Goal: Task Accomplishment & Management: Manage account settings

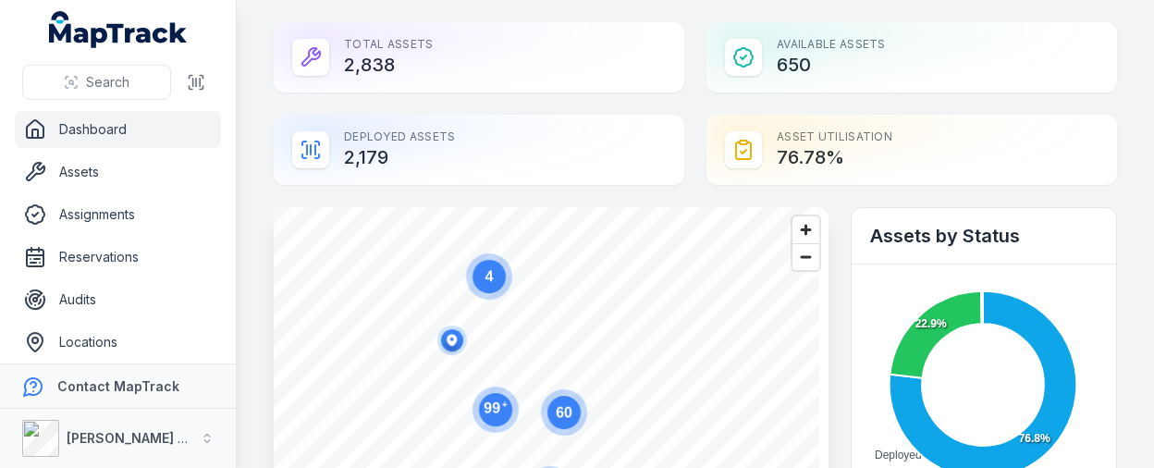
click at [105, 366] on link "People" at bounding box center [118, 384] width 206 height 37
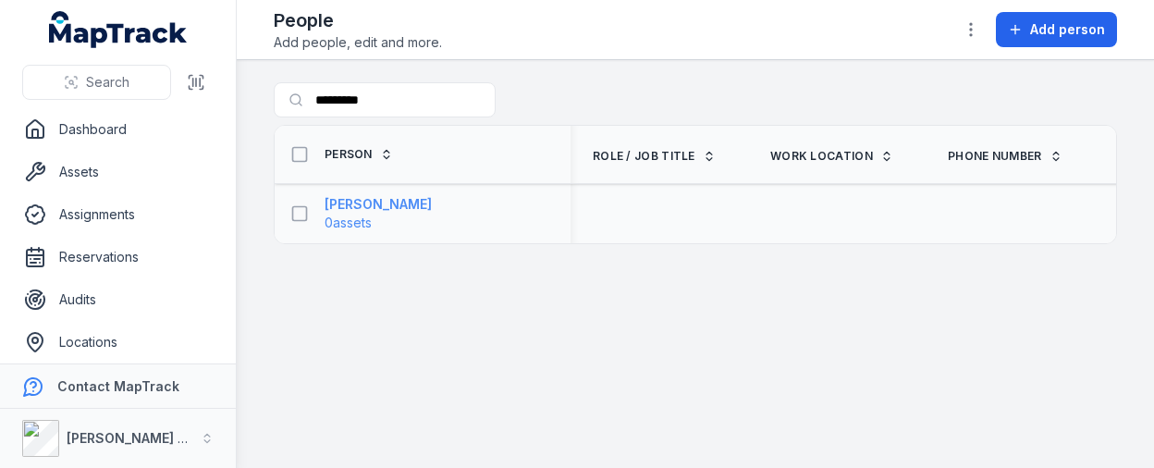
type input "*********"
click at [377, 195] on strong "Andrew Azzopardi" at bounding box center [378, 204] width 107 height 19
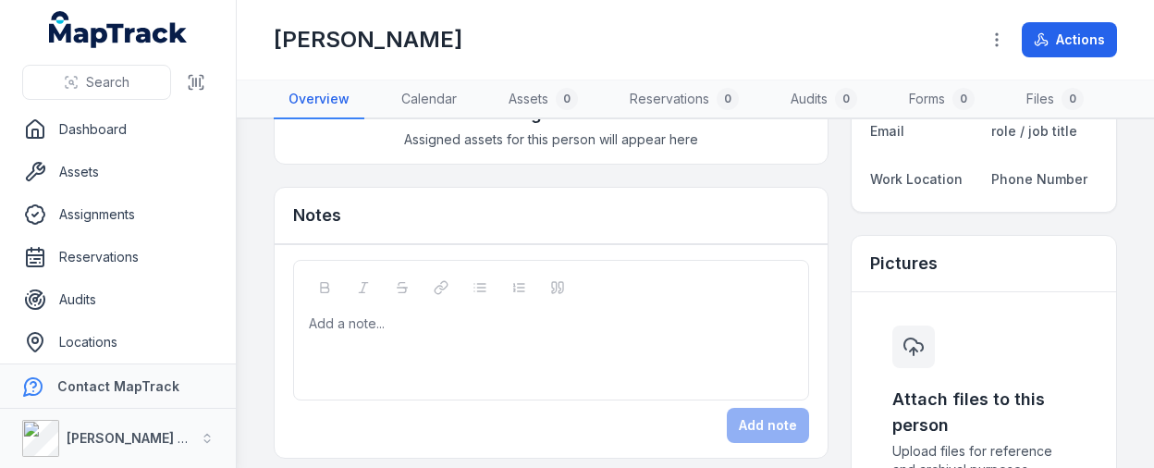
scroll to position [185, 0]
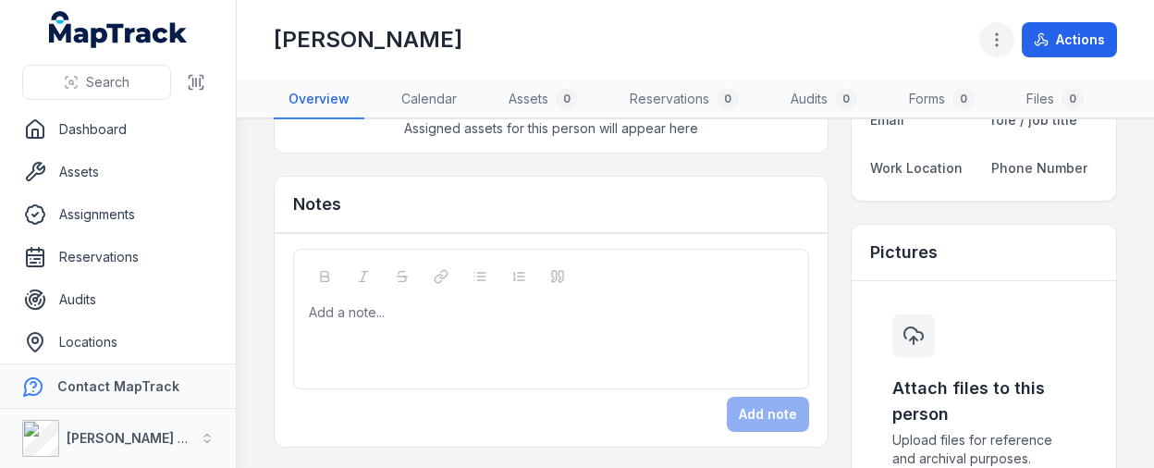
click at [1001, 35] on icon "button" at bounding box center [997, 40] width 19 height 19
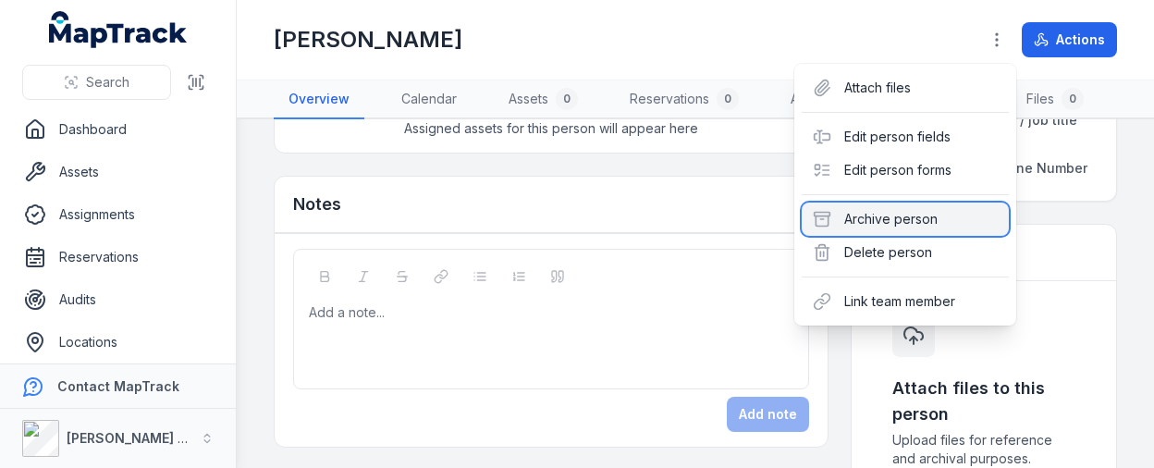
click at [908, 212] on div "Archive person" at bounding box center [905, 219] width 207 height 33
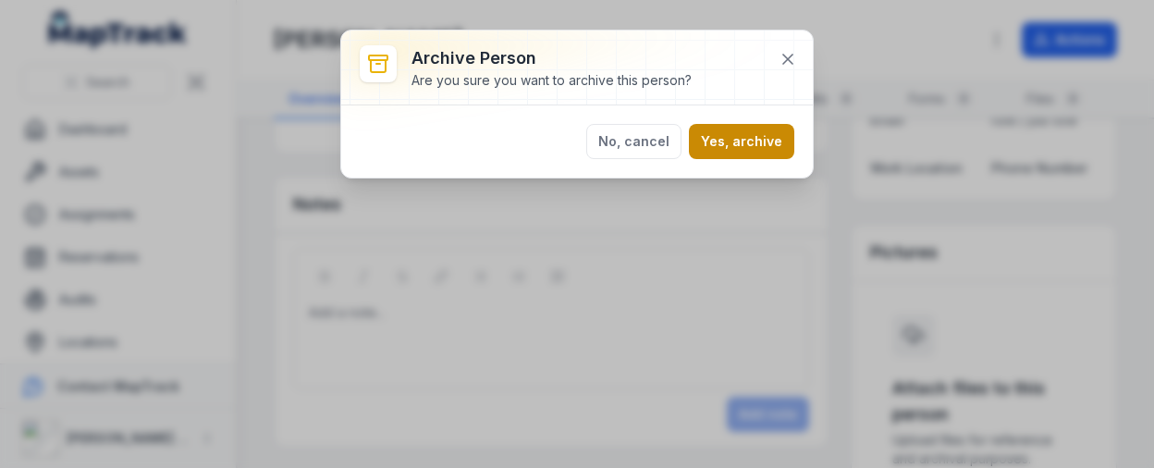
click at [764, 140] on button "Yes, archive" at bounding box center [741, 141] width 105 height 35
